Goal: Information Seeking & Learning: Learn about a topic

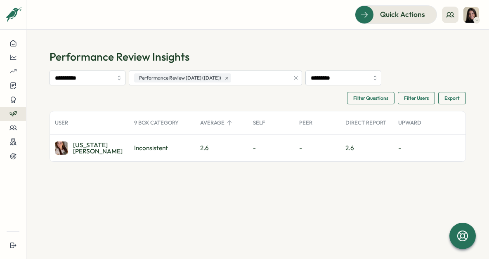
click at [218, 147] on div "2.6" at bounding box center [221, 148] width 53 height 26
click at [316, 150] on div "-" at bounding box center [317, 148] width 46 height 26
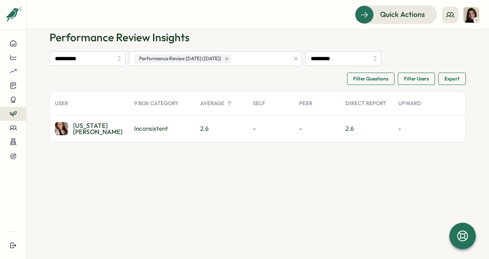
scroll to position [20, 0]
click at [65, 124] on img at bounding box center [61, 127] width 13 height 13
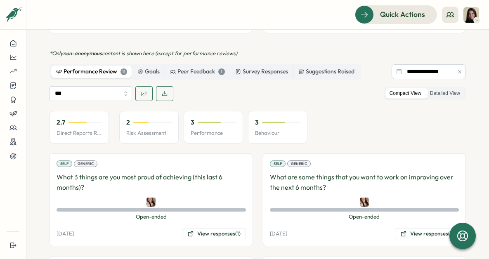
scroll to position [367, 0]
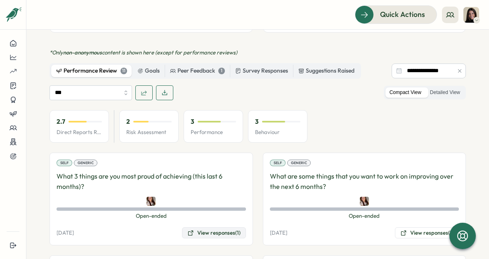
click at [198, 228] on button "View responses (1)" at bounding box center [214, 234] width 64 height 12
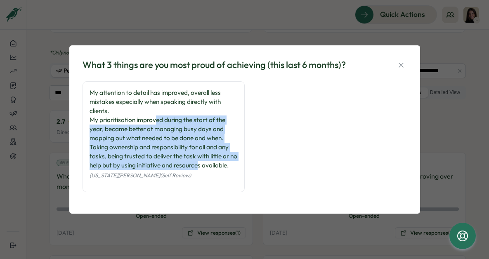
drag, startPoint x: 158, startPoint y: 114, endPoint x: 209, endPoint y: 160, distance: 68.7
click at [209, 160] on div "My attention to detail has improved, overall less mistakes especially when spea…" at bounding box center [164, 129] width 148 height 82
click at [402, 64] on icon "button" at bounding box center [401, 65] width 8 height 8
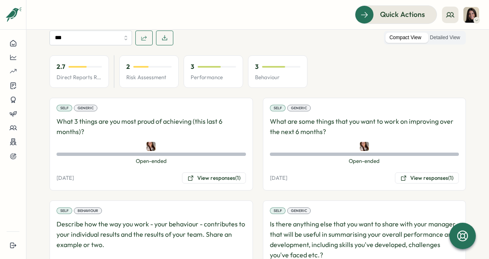
scroll to position [420, 0]
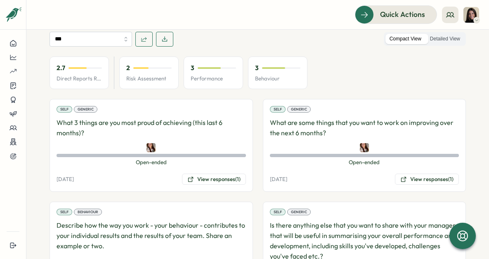
click at [85, 106] on div "Generic" at bounding box center [86, 109] width 24 height 7
click at [61, 106] on div "Self" at bounding box center [65, 109] width 16 height 7
click at [420, 174] on button "View responses (1)" at bounding box center [427, 180] width 64 height 12
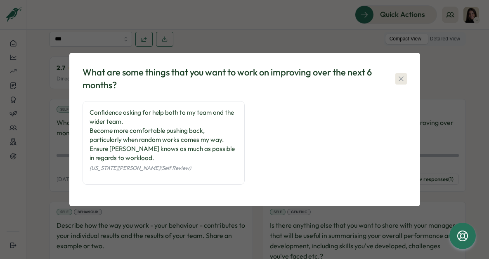
click at [397, 76] on icon "button" at bounding box center [401, 79] width 8 height 8
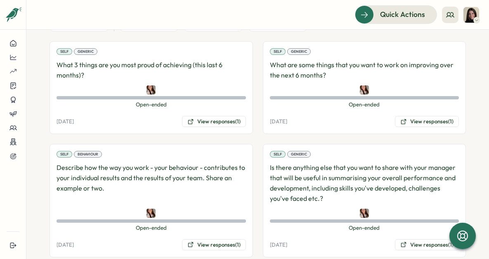
scroll to position [482, 0]
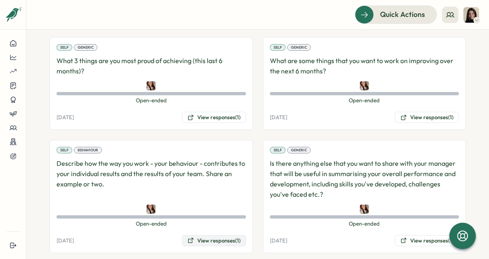
click at [209, 235] on button "View responses (1)" at bounding box center [214, 241] width 64 height 12
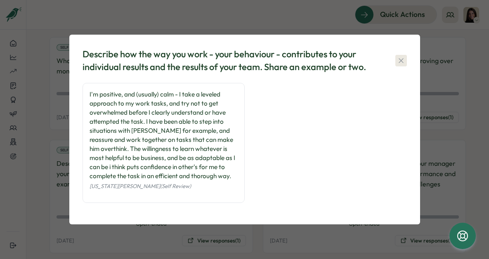
click at [402, 62] on icon "button" at bounding box center [401, 61] width 8 height 8
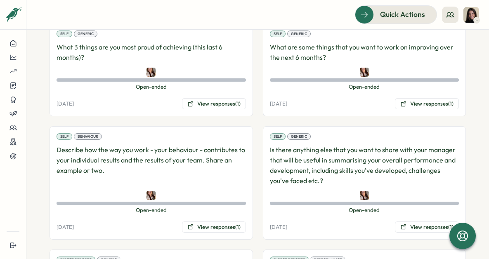
scroll to position [496, 0]
click at [408, 221] on button "View responses (1)" at bounding box center [427, 227] width 64 height 12
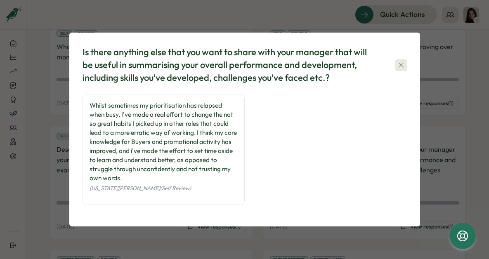
click at [402, 60] on button "button" at bounding box center [402, 65] width 12 height 12
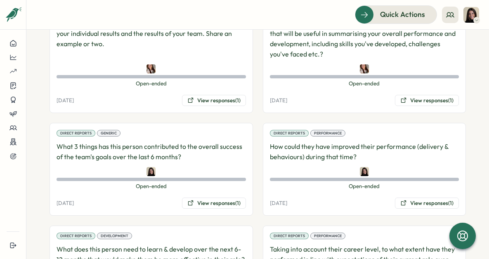
scroll to position [622, 0]
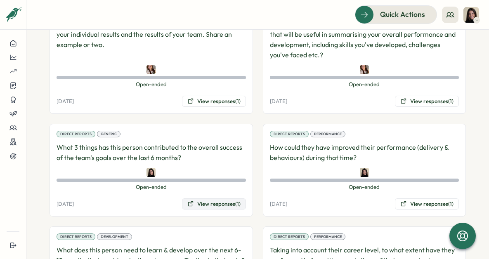
click at [210, 199] on button "View responses (1)" at bounding box center [214, 205] width 64 height 12
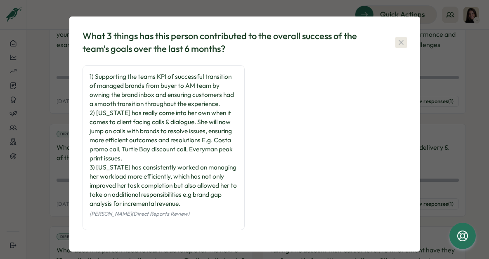
click at [397, 43] on icon "button" at bounding box center [401, 42] width 8 height 8
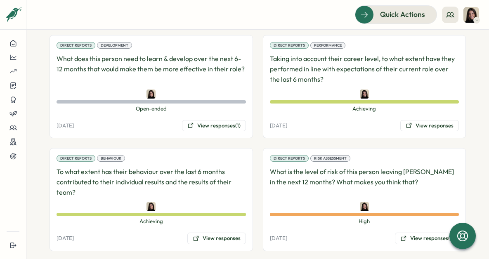
scroll to position [814, 0]
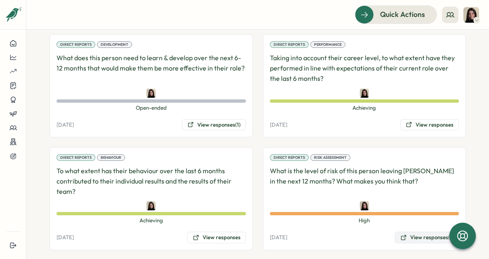
click at [409, 232] on button "View responses (1)" at bounding box center [427, 238] width 64 height 12
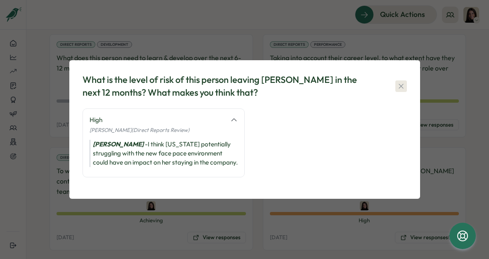
click at [404, 82] on icon "button" at bounding box center [401, 86] width 8 height 8
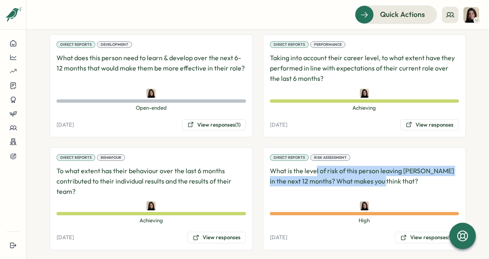
drag, startPoint x: 312, startPoint y: 166, endPoint x: 364, endPoint y: 171, distance: 52.2
click at [364, 171] on p "What is the level of risk of this person leaving [PERSON_NAME] in the next 12 m…" at bounding box center [365, 181] width 190 height 31
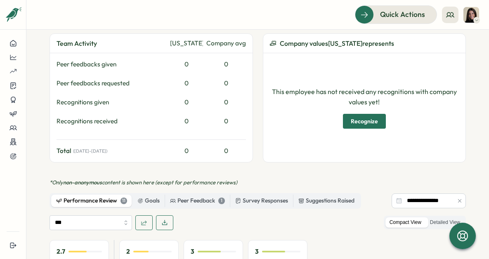
scroll to position [20, 0]
